Goal: Task Accomplishment & Management: Use online tool/utility

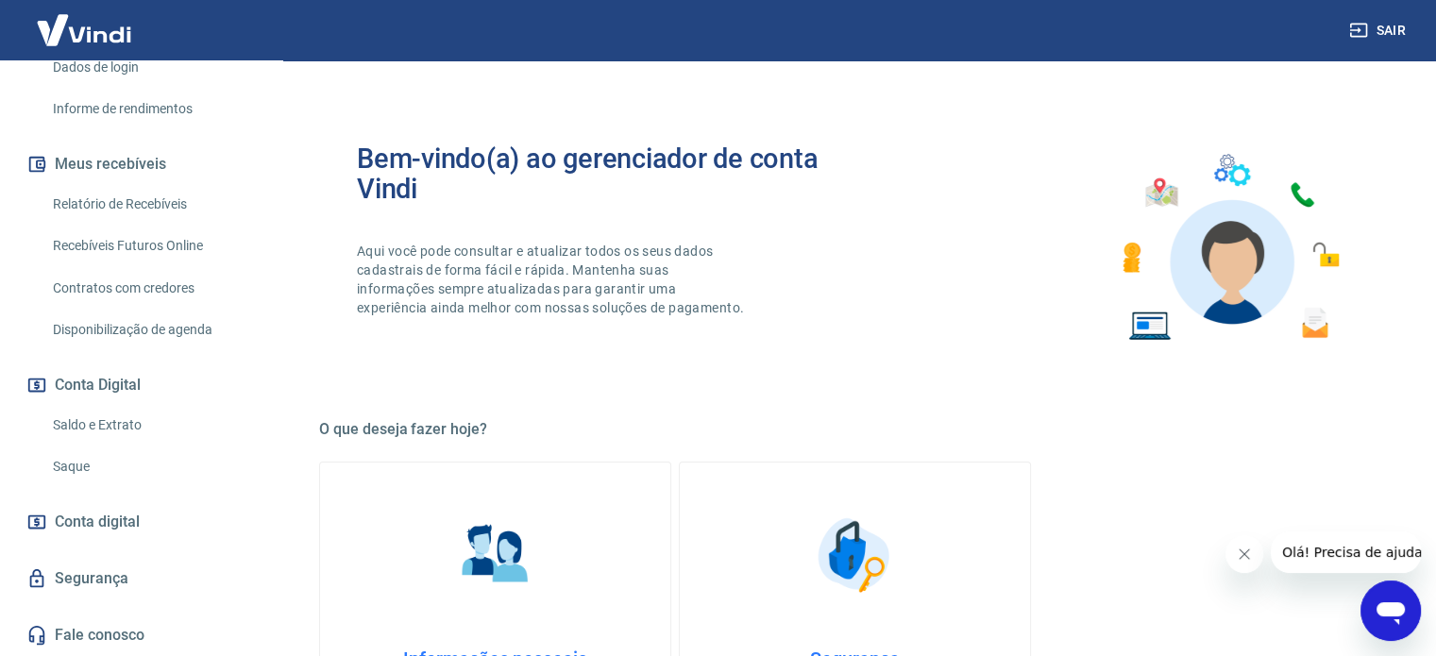
scroll to position [347, 0]
click at [87, 464] on link "Saque" at bounding box center [152, 466] width 214 height 39
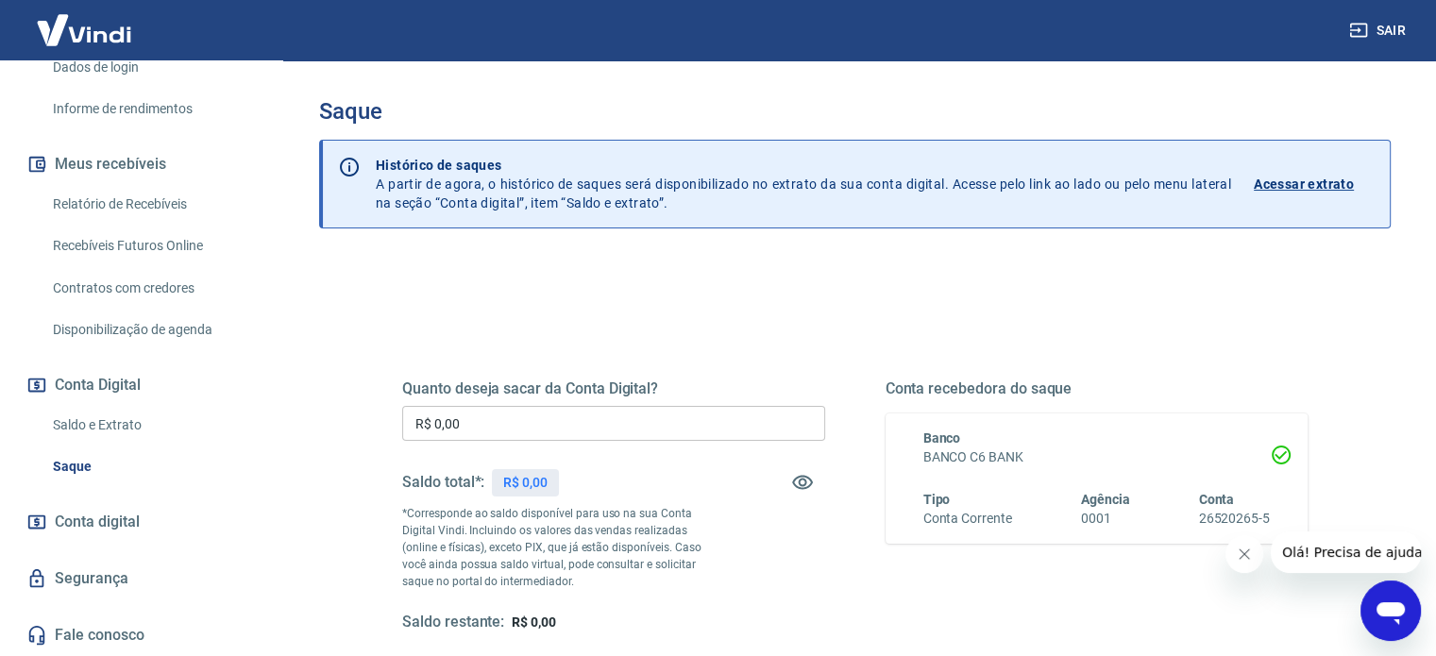
click at [150, 246] on link "Recebíveis Futuros Online" at bounding box center [152, 246] width 214 height 39
click at [185, 241] on link "Recebíveis Futuros Online" at bounding box center [152, 246] width 214 height 39
